Goal: Task Accomplishment & Management: Manage account settings

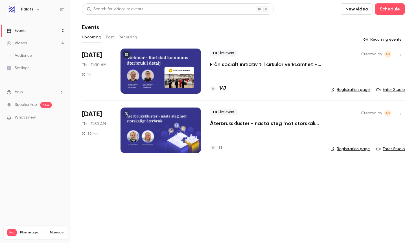
click at [260, 65] on p "Från socialt initiativ till cirkulär verksamhet – Sola återbruk berättar" at bounding box center [266, 64] width 112 height 7
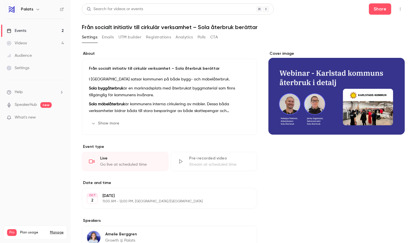
click at [161, 37] on button "Registrations" at bounding box center [158, 37] width 25 height 9
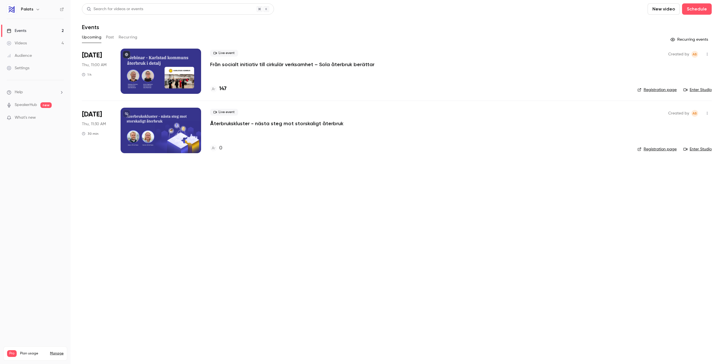
click at [303, 63] on p "Från socialt initiativ till cirkulär verksamhet – Sola återbruk berättar" at bounding box center [292, 64] width 164 height 7
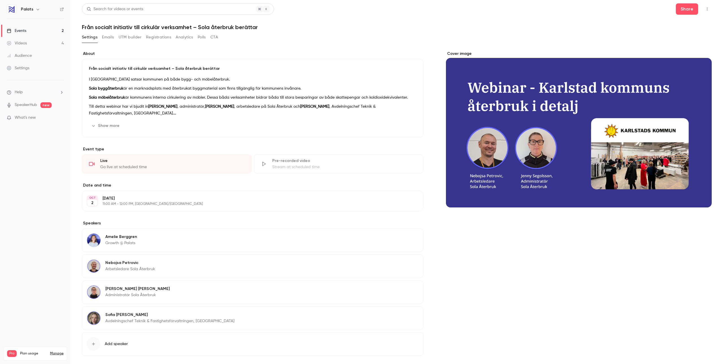
click at [162, 38] on button "Registrations" at bounding box center [158, 37] width 25 height 9
